Goal: Task Accomplishment & Management: Use online tool/utility

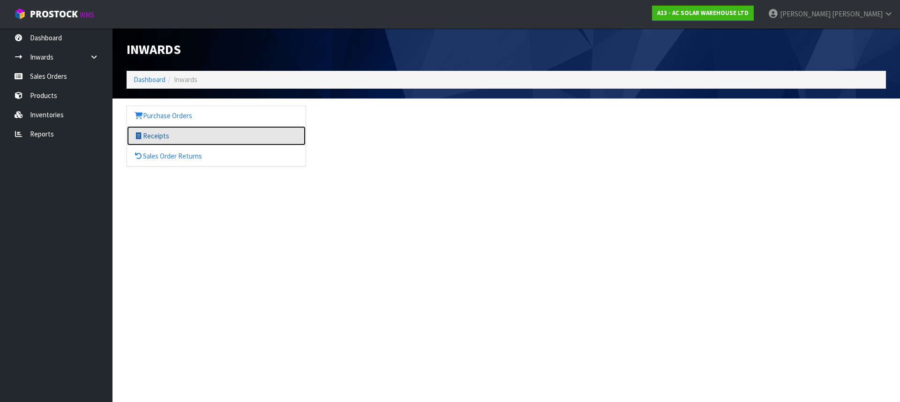
click at [158, 134] on link "Receipts" at bounding box center [216, 135] width 179 height 19
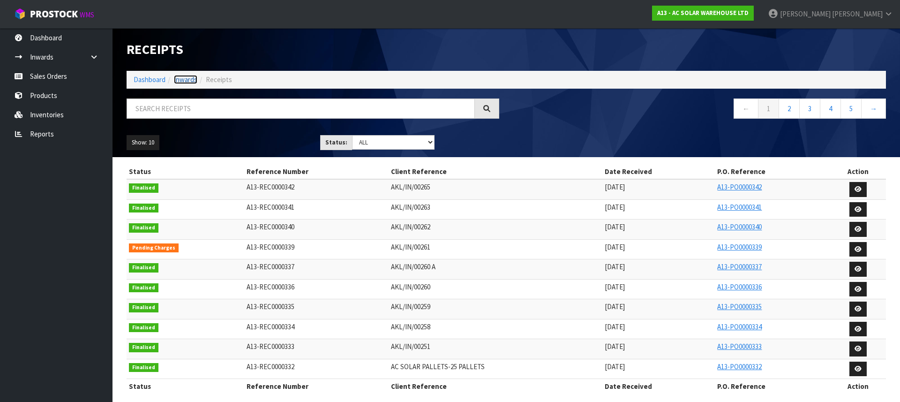
click at [181, 77] on link "Inwards" at bounding box center [185, 79] width 23 height 9
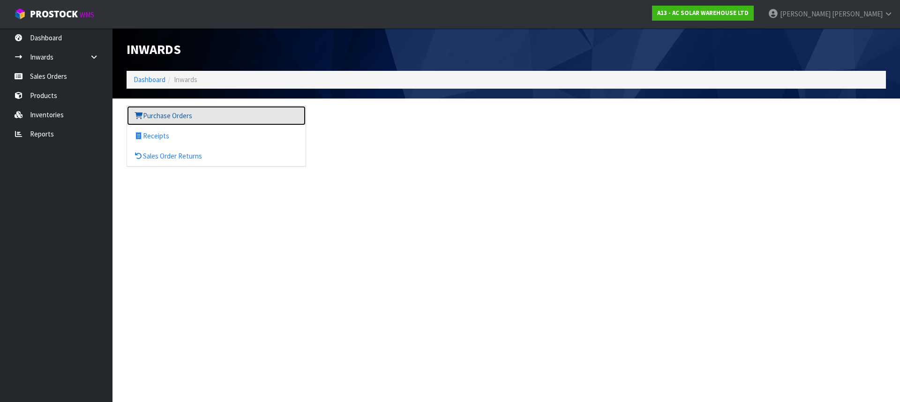
click at [169, 114] on link "Purchase Orders" at bounding box center [216, 115] width 179 height 19
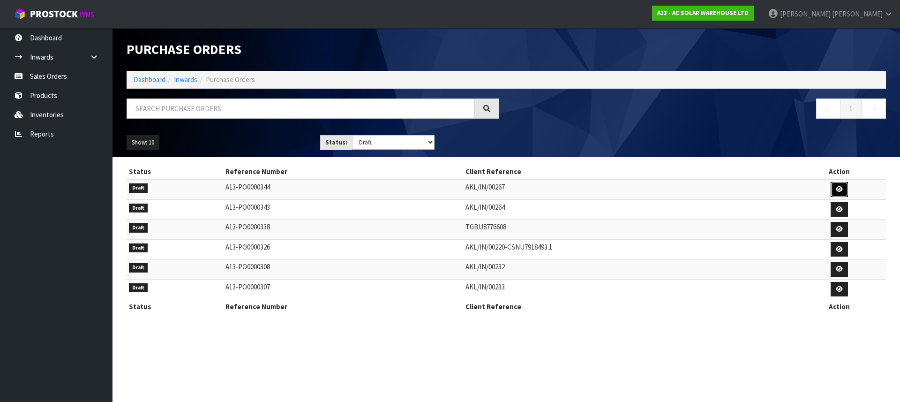
click at [837, 188] on icon at bounding box center [839, 189] width 7 height 6
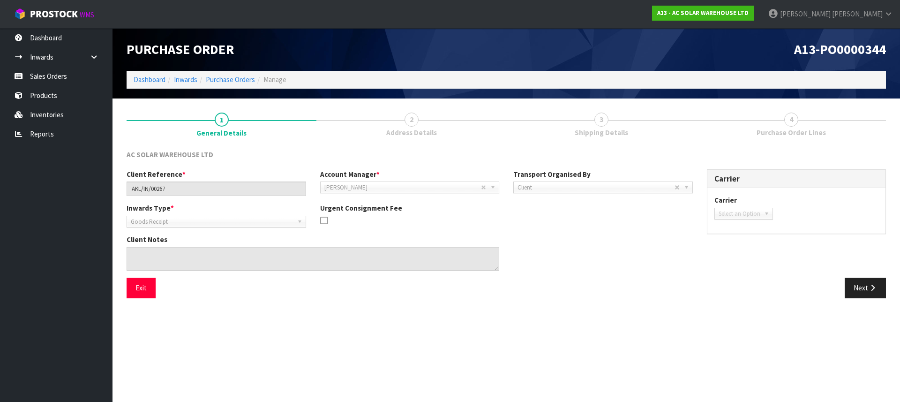
click at [417, 129] on span "Address Details" at bounding box center [411, 133] width 51 height 10
click at [38, 55] on link "Inwards" at bounding box center [56, 56] width 113 height 19
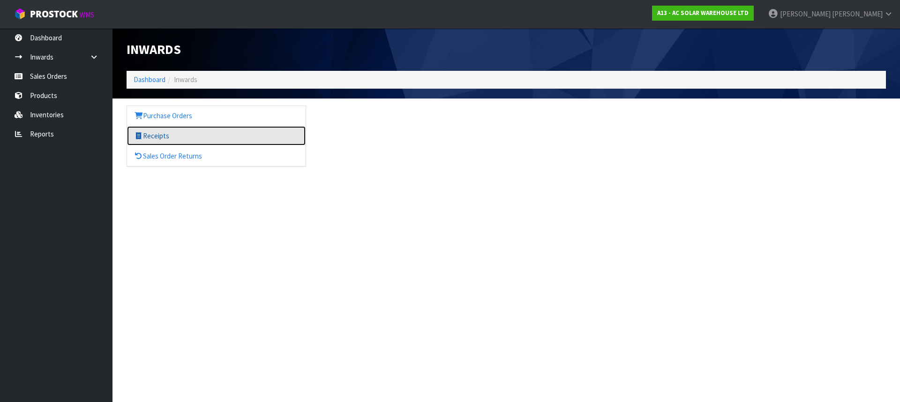
click at [157, 131] on link "Receipts" at bounding box center [216, 135] width 179 height 19
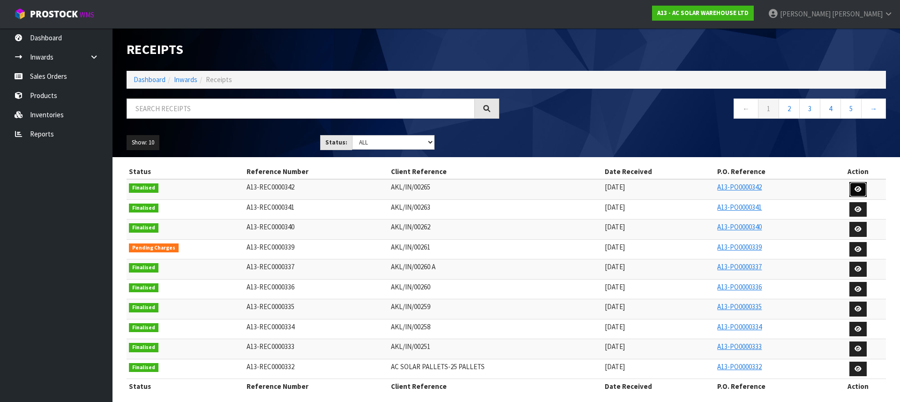
click at [859, 188] on icon at bounding box center [858, 189] width 7 height 6
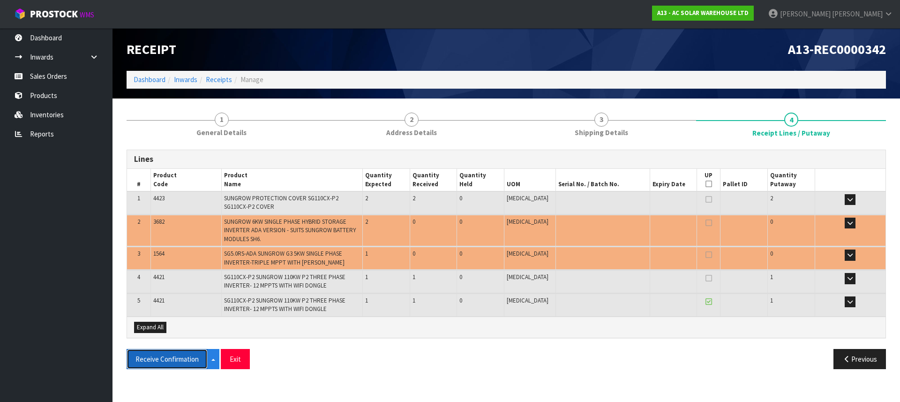
click at [192, 358] on button "Receive Confirmation" at bounding box center [167, 359] width 81 height 20
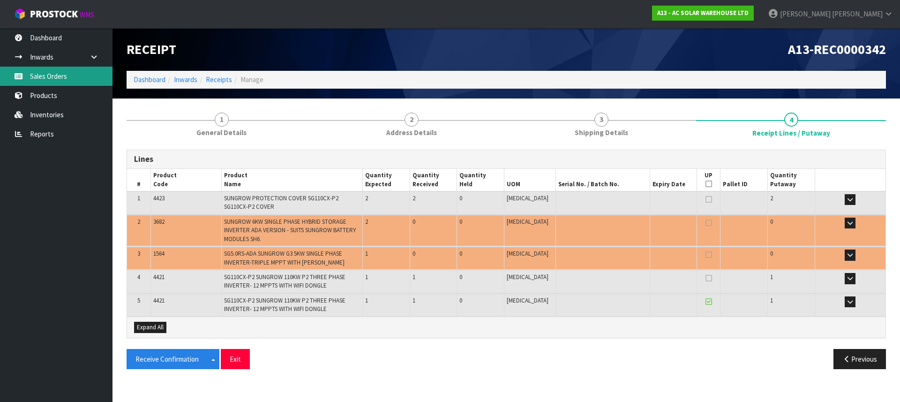
click at [67, 70] on link "Sales Orders" at bounding box center [56, 76] width 113 height 19
